Goal: Task Accomplishment & Management: Complete application form

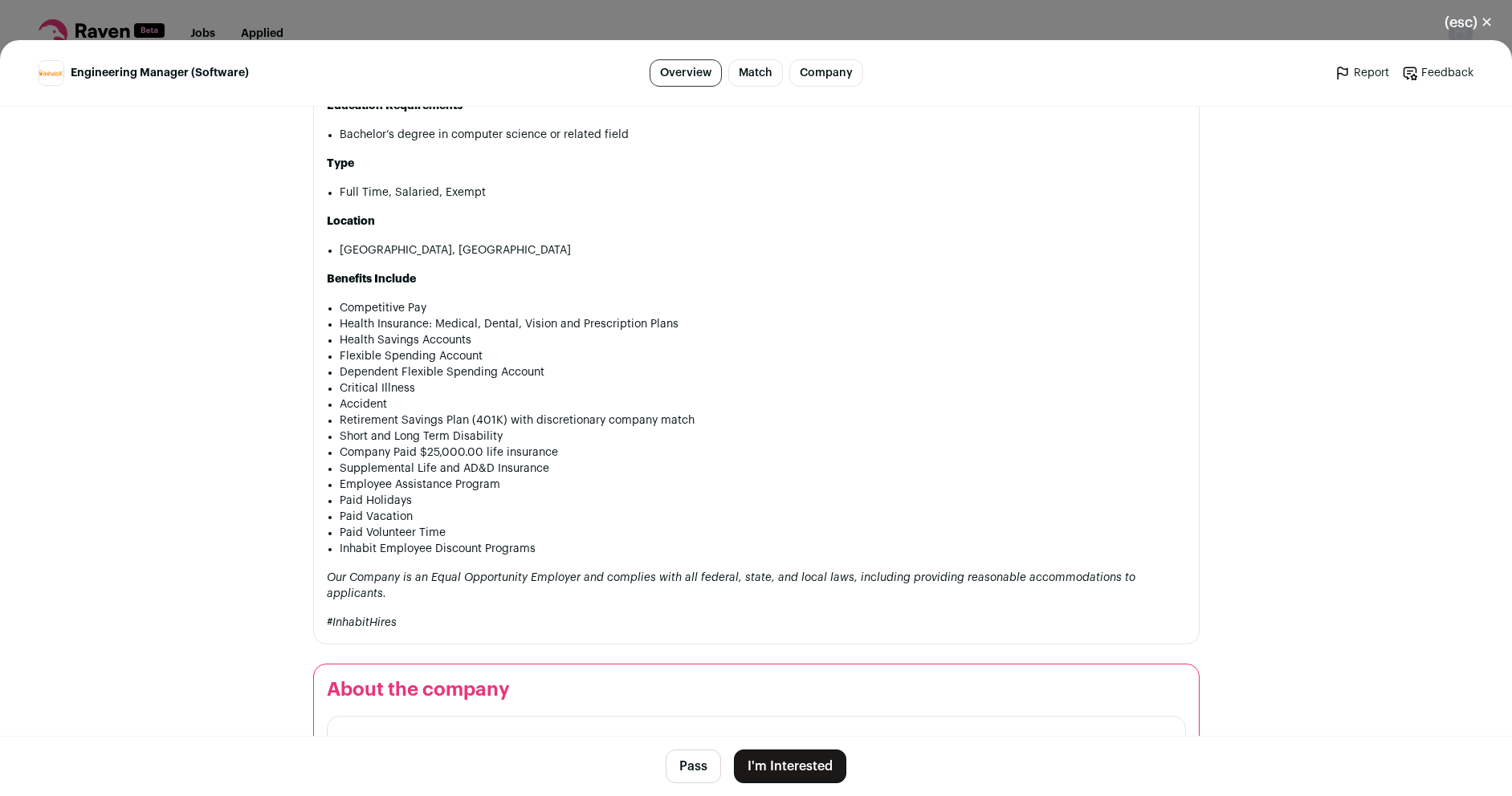
scroll to position [2022, 0]
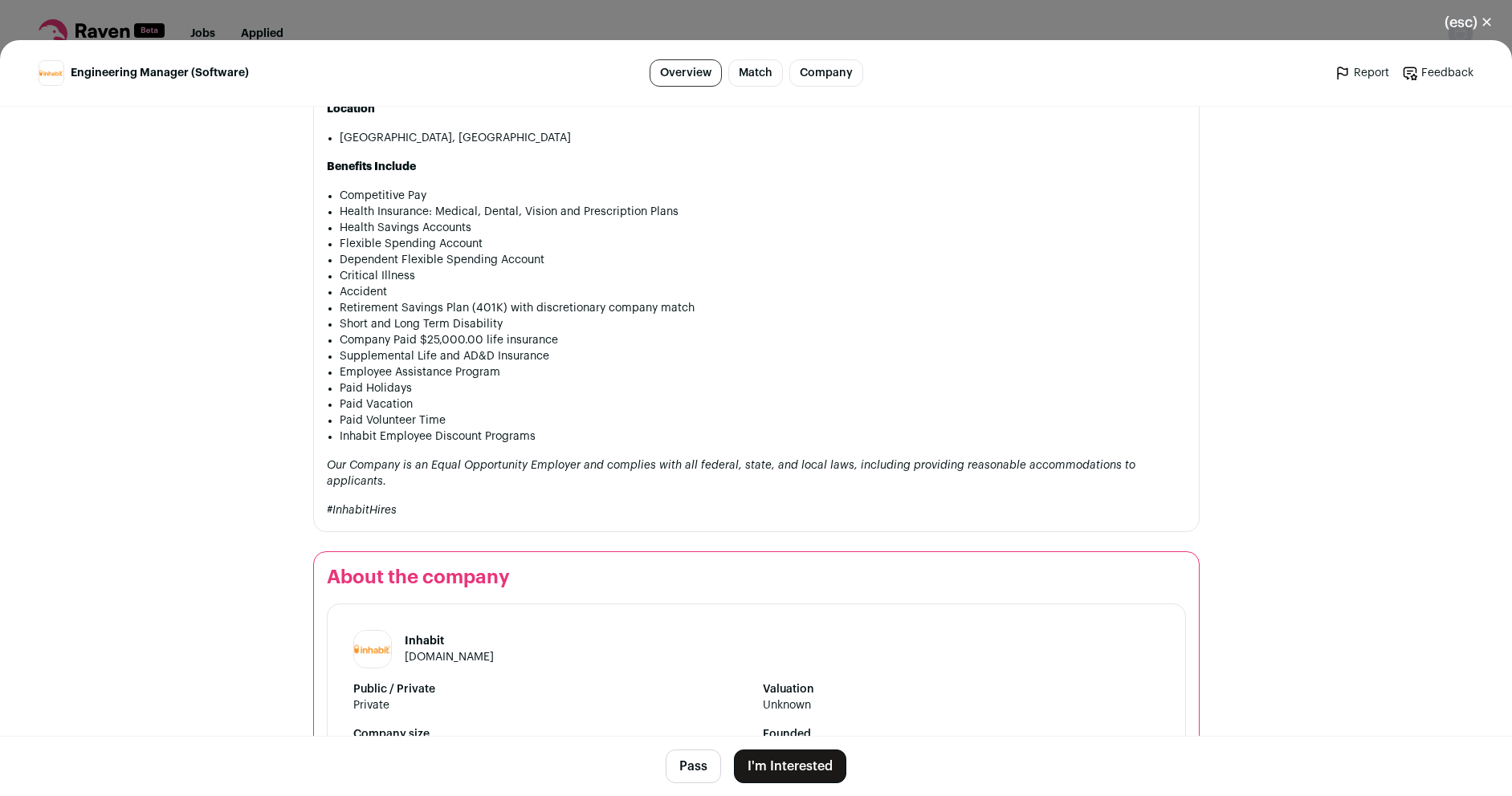
click at [793, 765] on button "I'm Interested" at bounding box center [789, 766] width 112 height 33
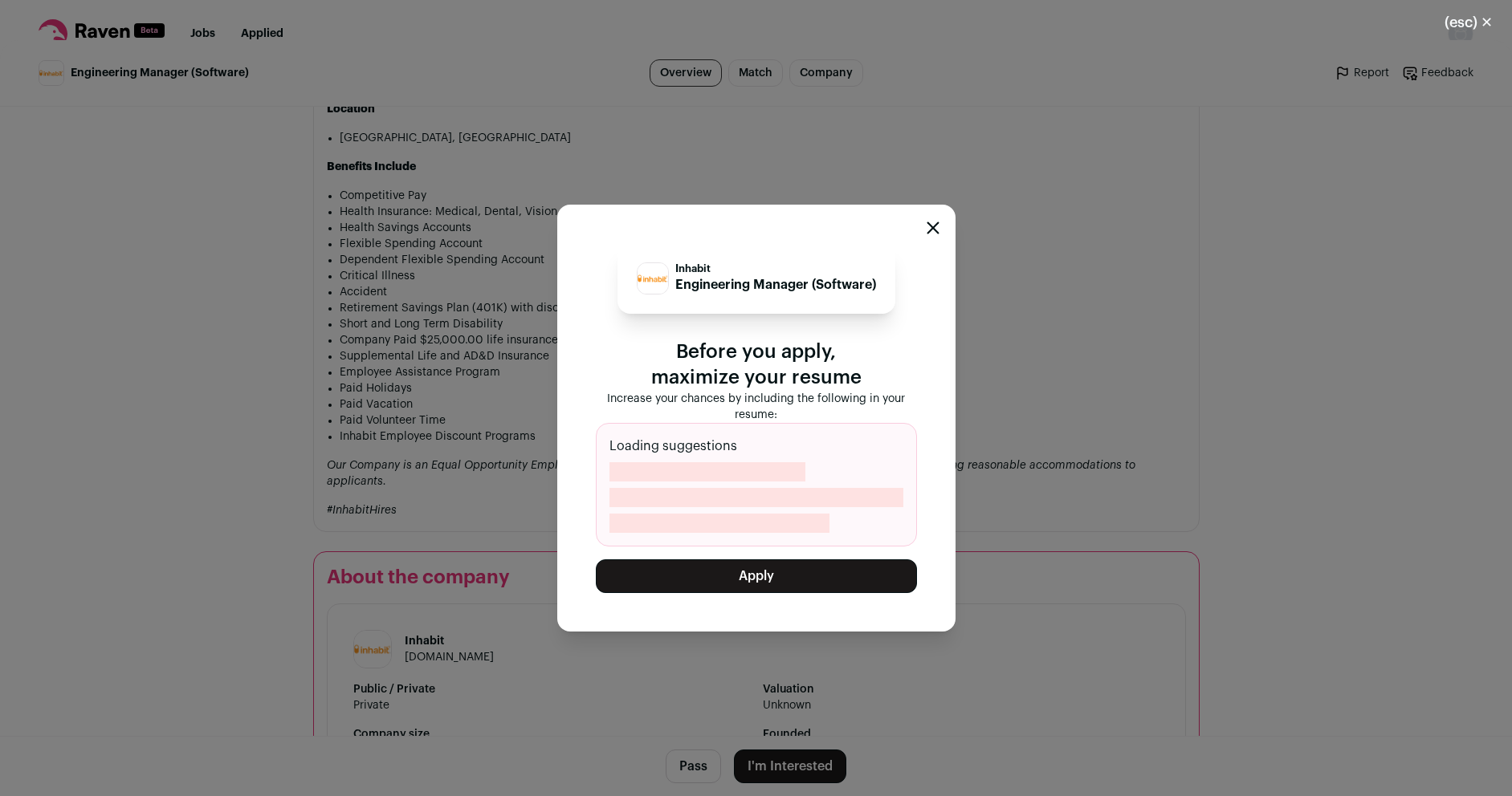
click at [793, 587] on button "Apply" at bounding box center [756, 576] width 321 height 33
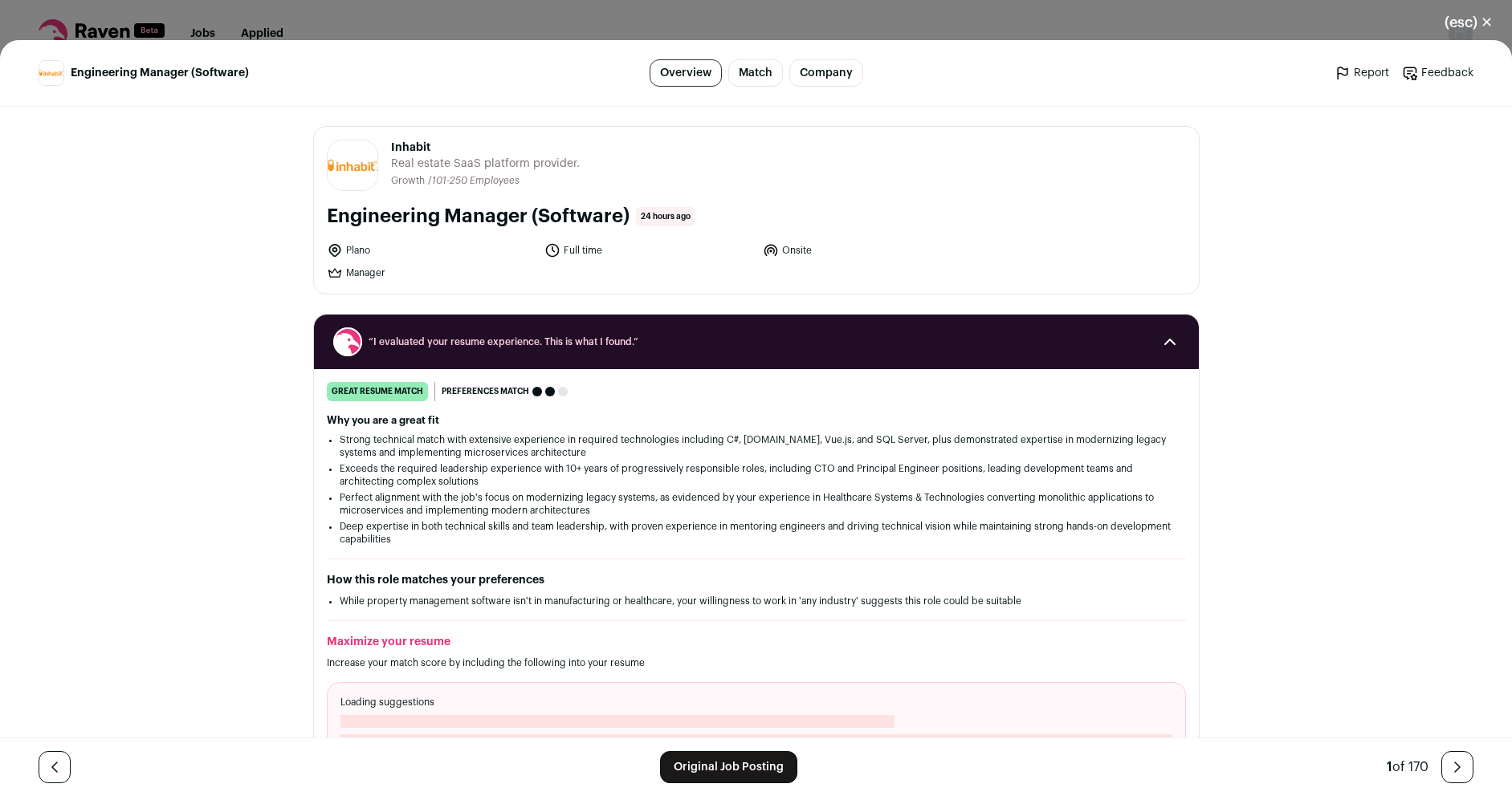
click at [401, 148] on span "Inhabit" at bounding box center [485, 147] width 189 height 16
click at [391, 148] on span "Inhabit" at bounding box center [485, 147] width 189 height 16
drag, startPoint x: 383, startPoint y: 147, endPoint x: 574, endPoint y: 166, distance: 191.9
click at [574, 166] on header "Inhabit inhabit.com Public / Private Private Valuation Unknown Company size 101…" at bounding box center [756, 165] width 859 height 51
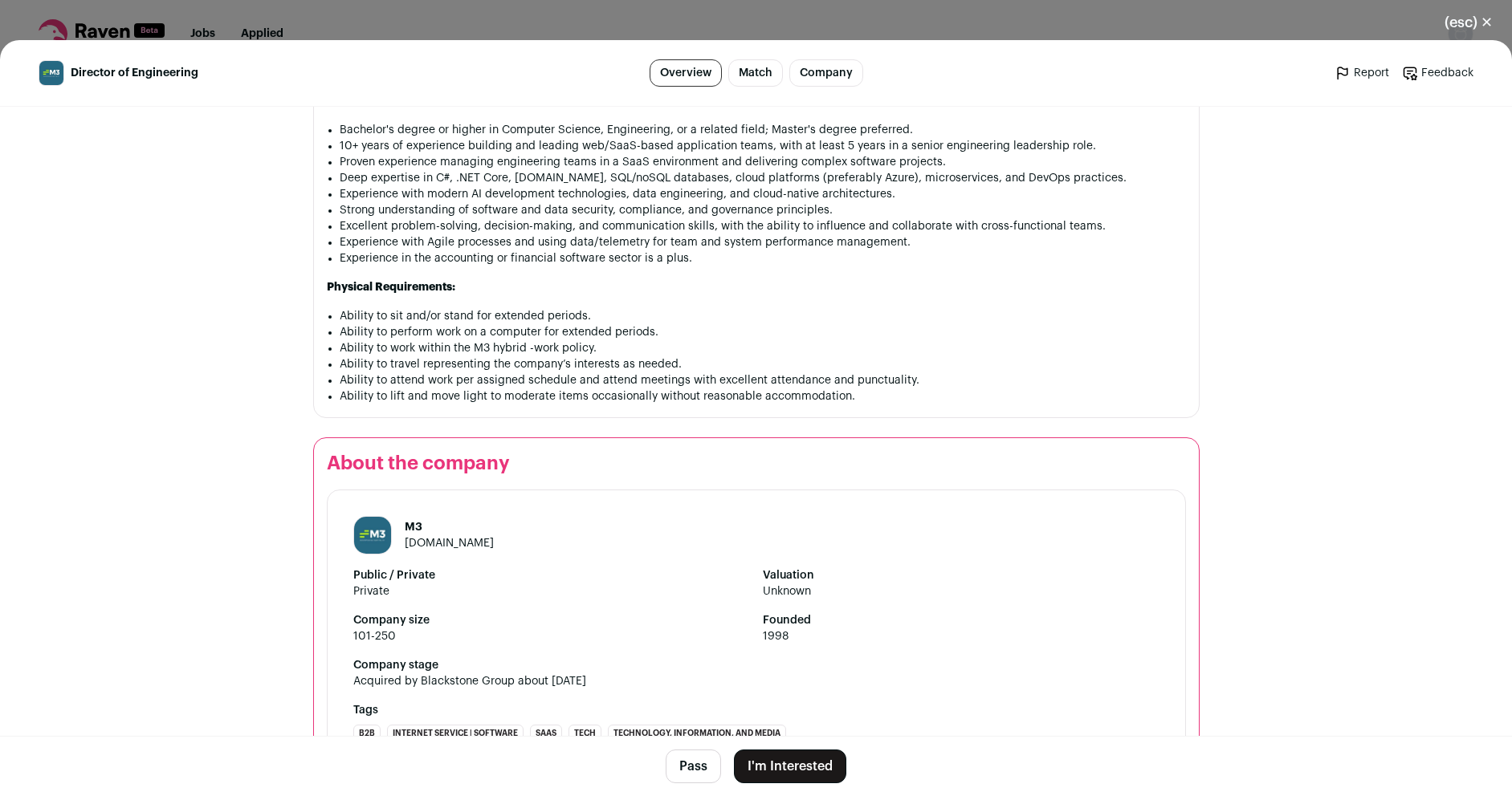
scroll to position [1435, 0]
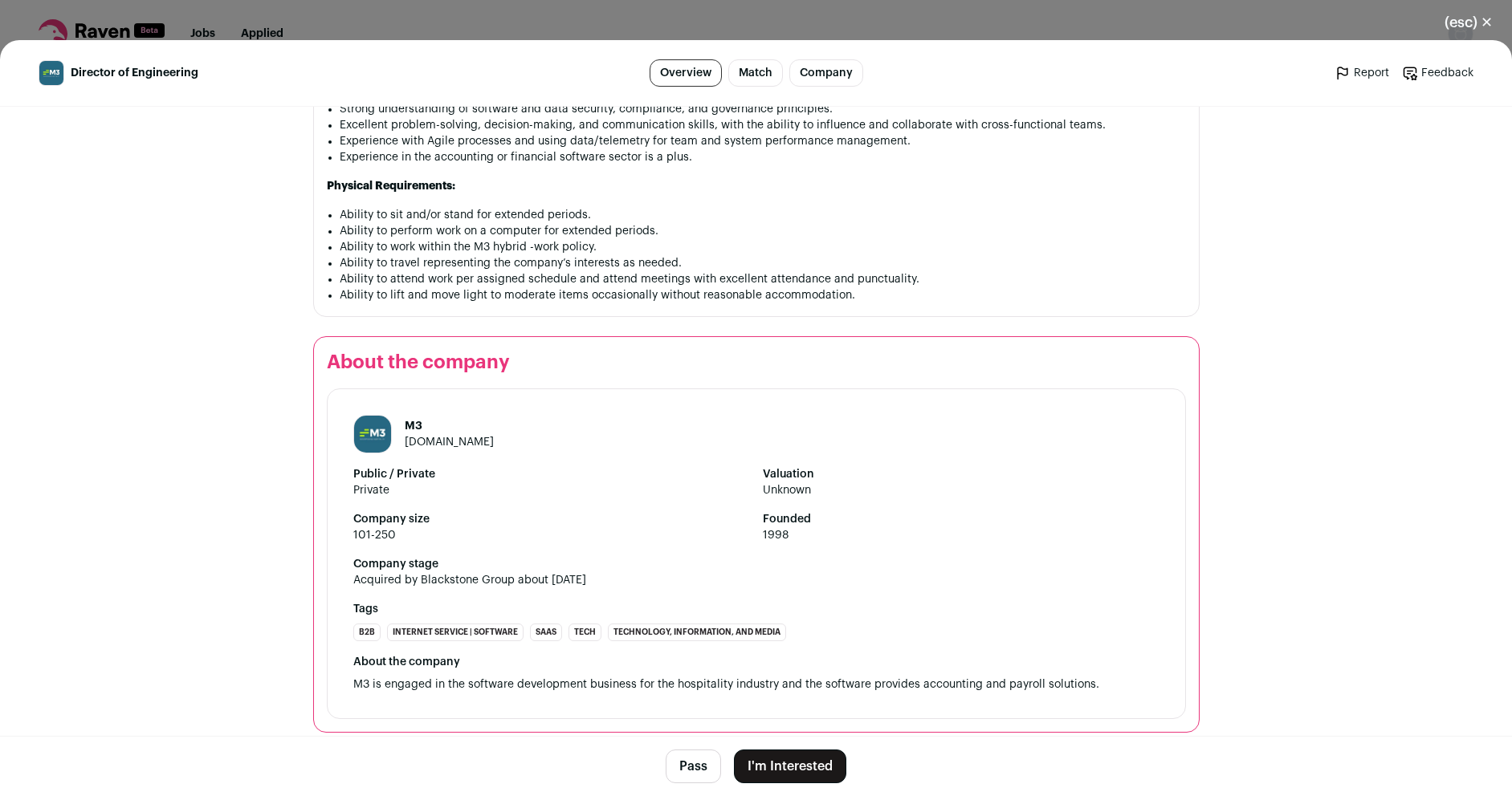
click at [804, 769] on button "I'm Interested" at bounding box center [789, 766] width 112 height 33
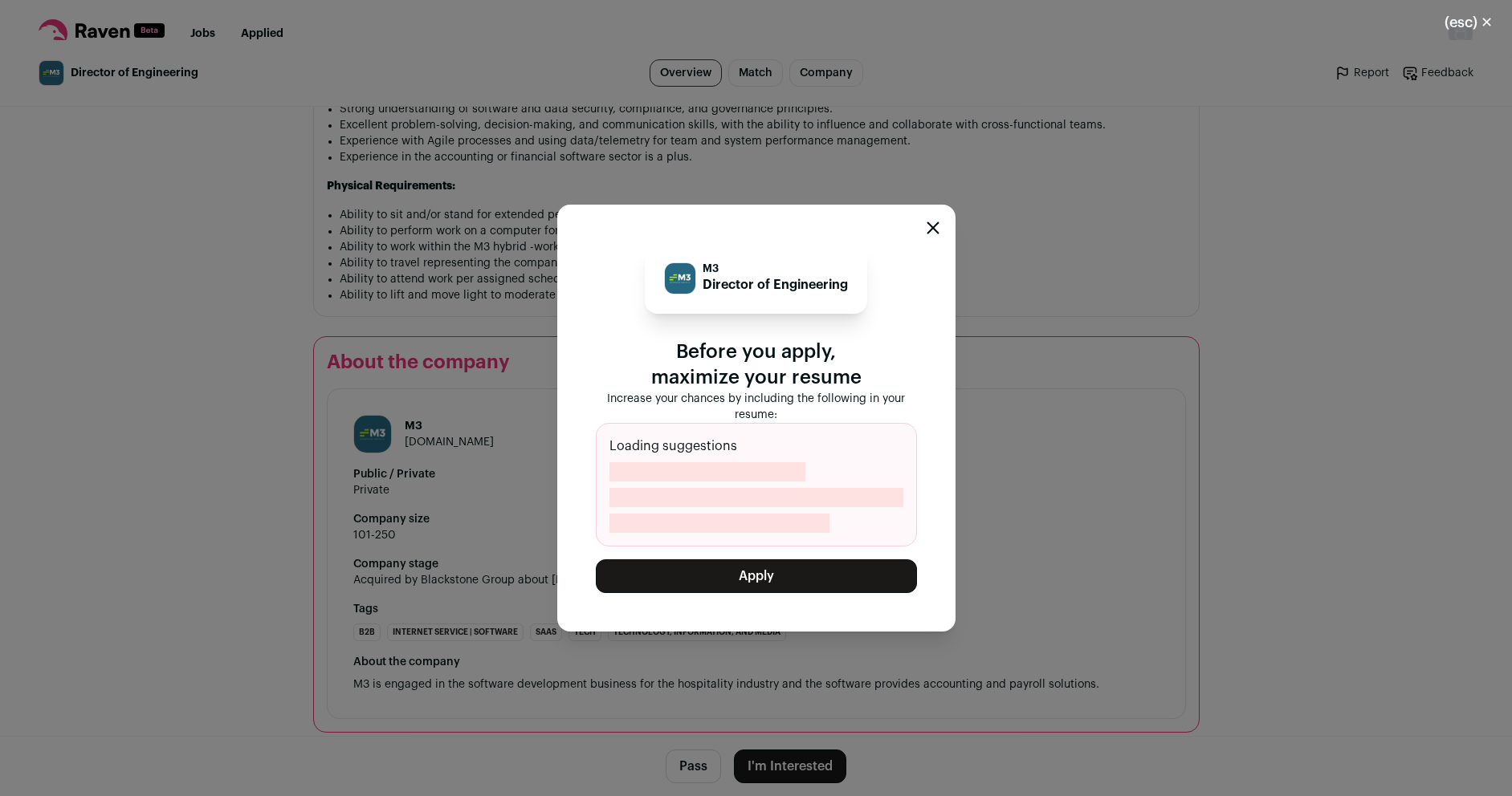
scroll to position [1443, 0]
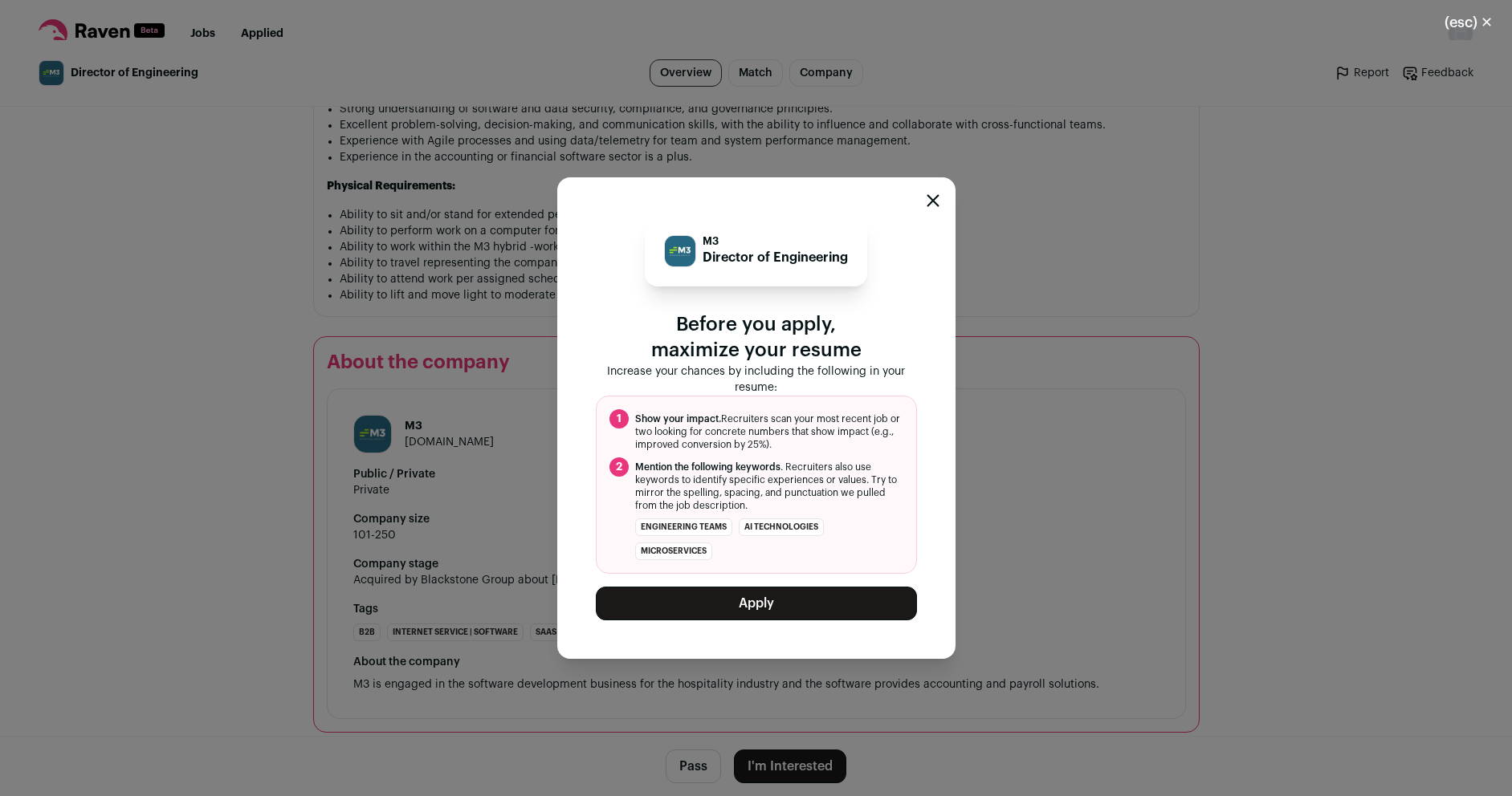
click at [782, 606] on button "Apply" at bounding box center [756, 603] width 321 height 33
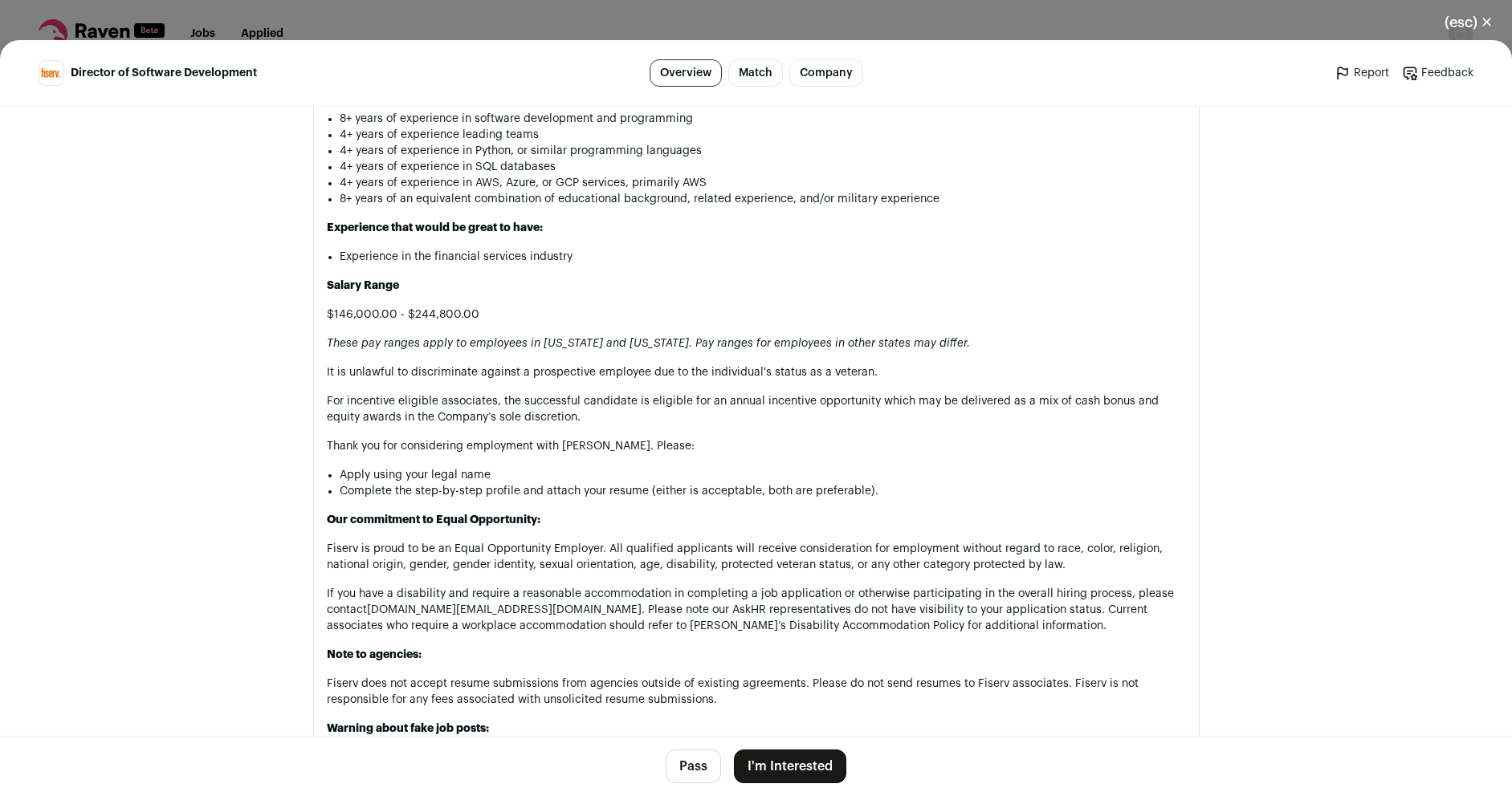
scroll to position [1598, 0]
